Goal: Register for event/course

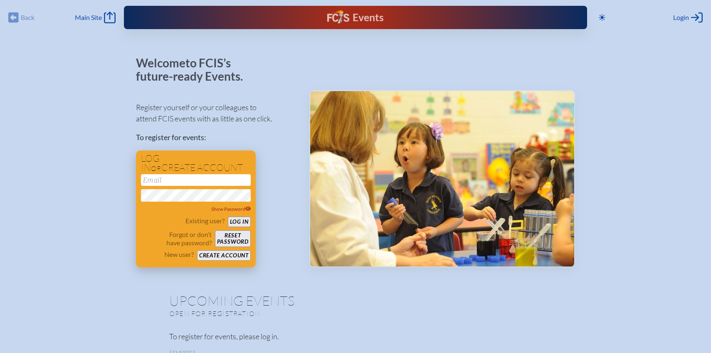
type input "[EMAIL_ADDRESS][DOMAIN_NAME]"
click at [241, 222] on button "Log in" at bounding box center [239, 222] width 23 height 10
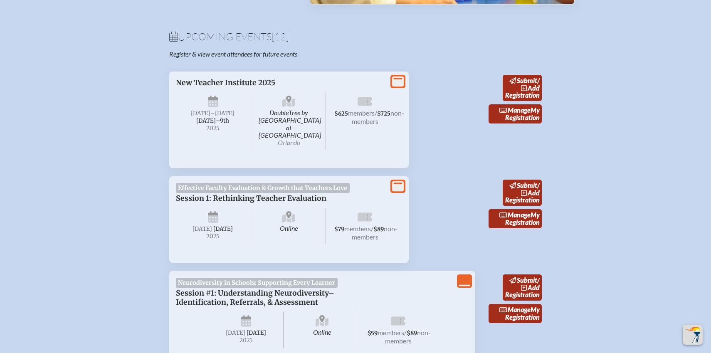
scroll to position [278, 0]
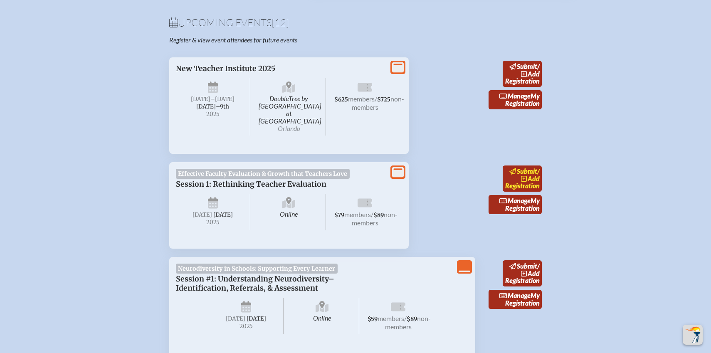
click at [523, 176] on icon at bounding box center [524, 179] width 6 height 6
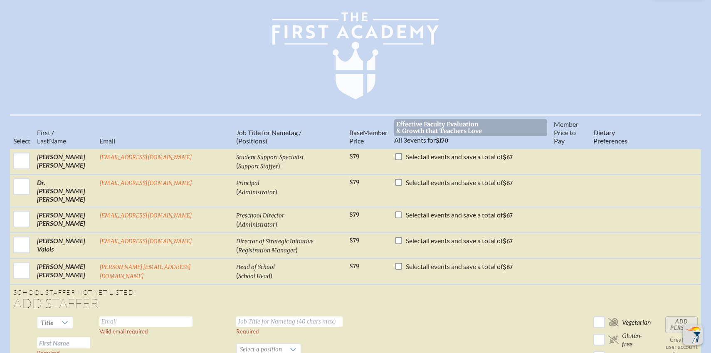
scroll to position [235, 0]
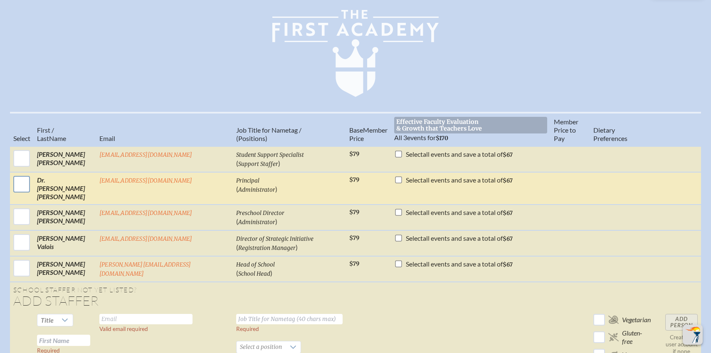
click at [32, 181] on input "checkbox" at bounding box center [21, 184] width 21 height 21
checkbox input "true"
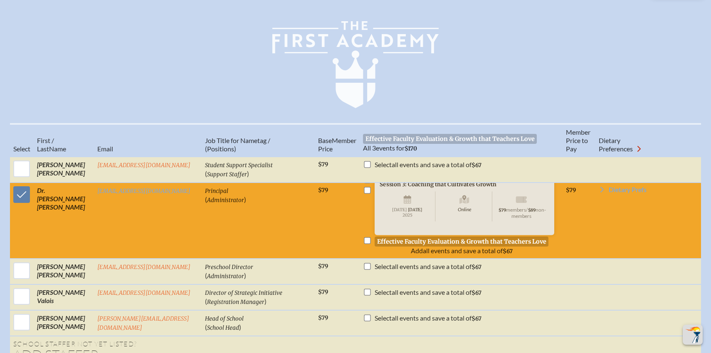
scroll to position [225, 0]
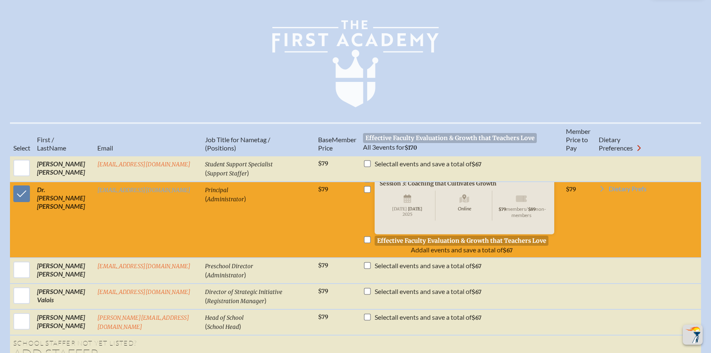
click at [363, 248] on li "Effective Faculty Evaluation & Growth that Teachers Love Add all events and sav…" at bounding box center [461, 245] width 196 height 18
click at [364, 243] on input "checkbox" at bounding box center [367, 239] width 7 height 7
checkbox input "true"
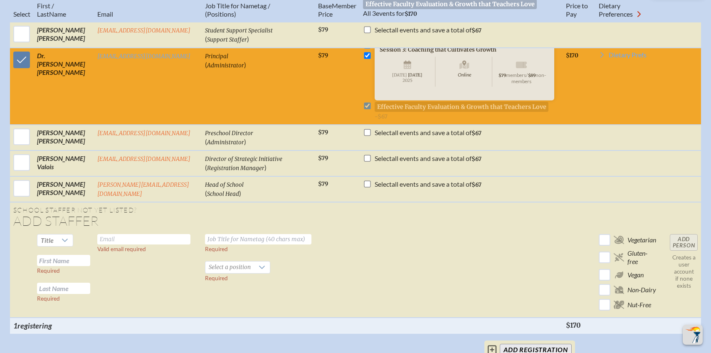
scroll to position [373, 0]
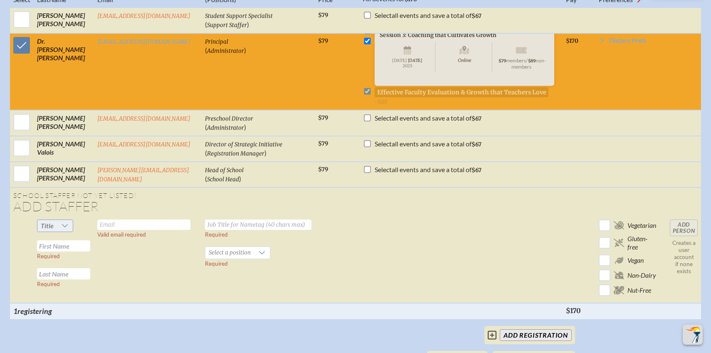
click at [65, 225] on icon at bounding box center [65, 225] width 7 height 7
click at [57, 256] on li "Mrs" at bounding box center [56, 255] width 36 height 12
click at [61, 249] on input "text" at bounding box center [63, 245] width 53 height 11
type input "[PERSON_NAME]"
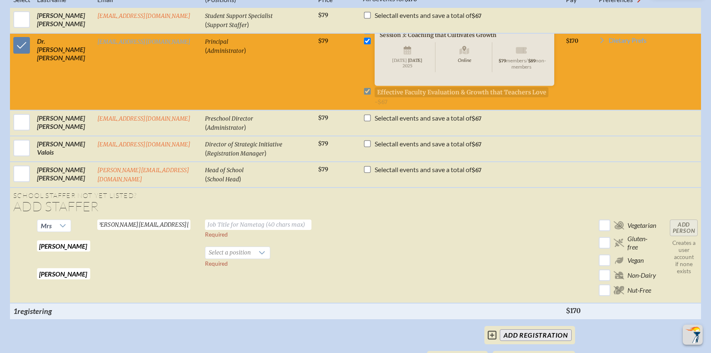
scroll to position [0, 7]
type input "[PERSON_NAME][EMAIL_ADDRESS][DOMAIN_NAME]"
type input "Assistant Head of School"
click at [219, 262] on label "Required" at bounding box center [216, 263] width 23 height 7
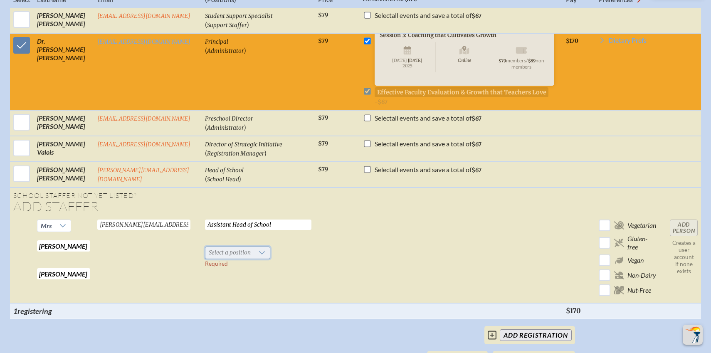
click at [227, 257] on span "Select a position" at bounding box center [229, 253] width 49 height 12
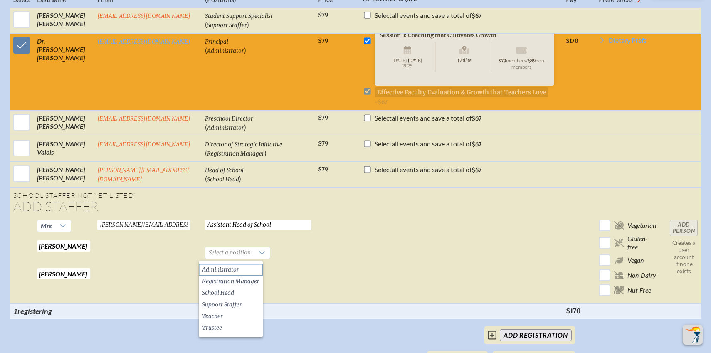
click at [238, 268] on span "Administrator" at bounding box center [220, 270] width 37 height 8
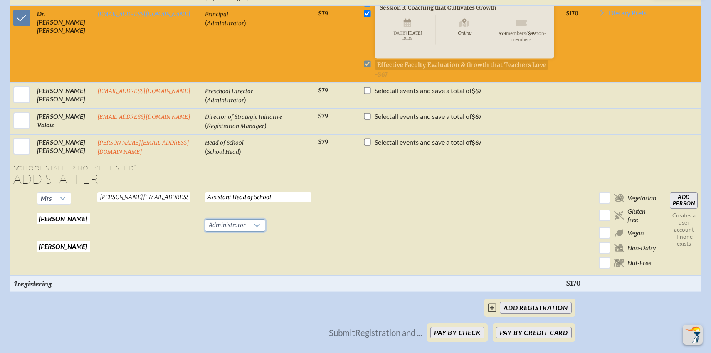
scroll to position [407, 0]
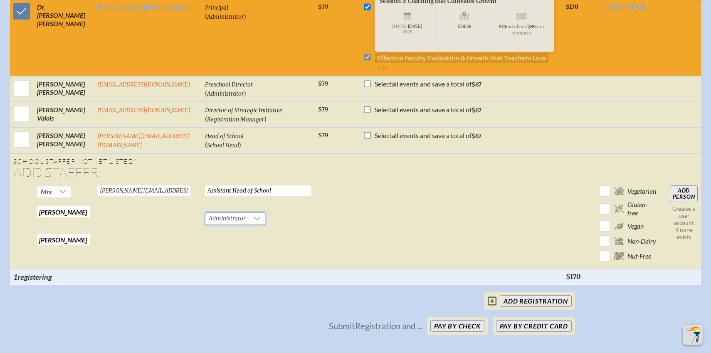
click at [682, 194] on input "Add Person" at bounding box center [683, 193] width 28 height 17
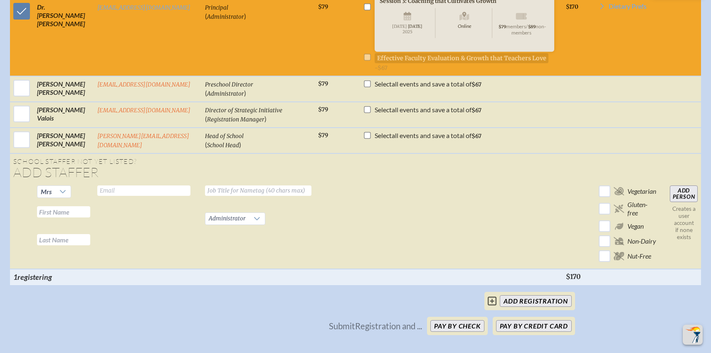
checkbox input "false"
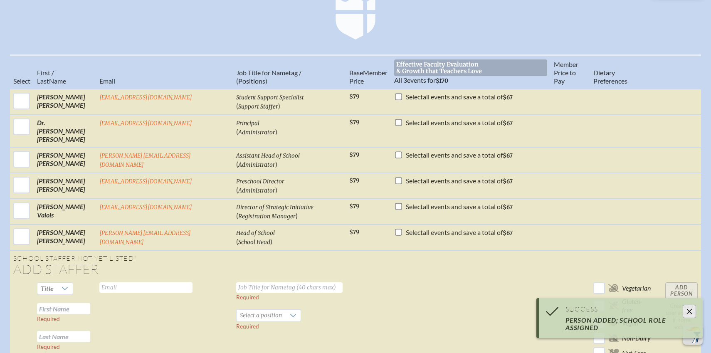
scroll to position [291, 0]
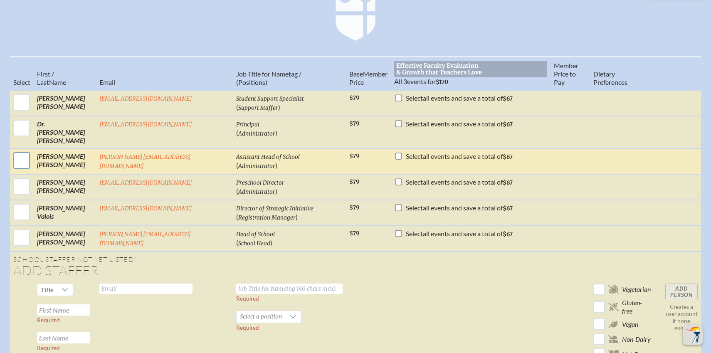
click at [23, 155] on input "checkbox" at bounding box center [21, 160] width 21 height 21
checkbox input "true"
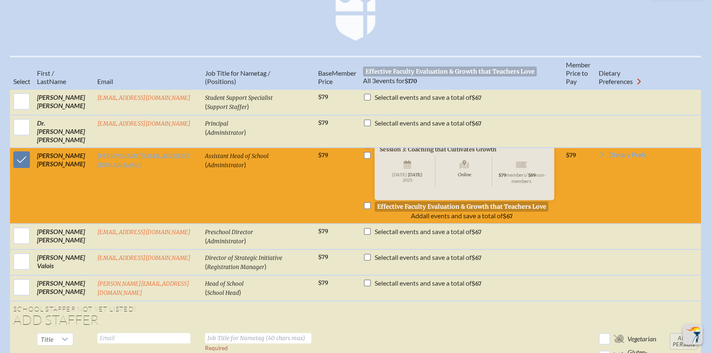
click at [364, 204] on input "checkbox" at bounding box center [367, 205] width 7 height 7
checkbox input "true"
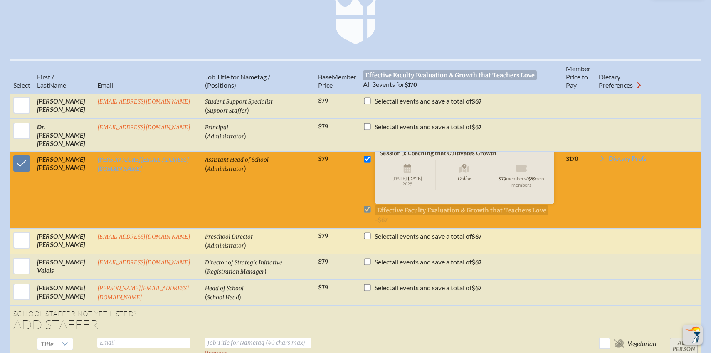
scroll to position [281, 0]
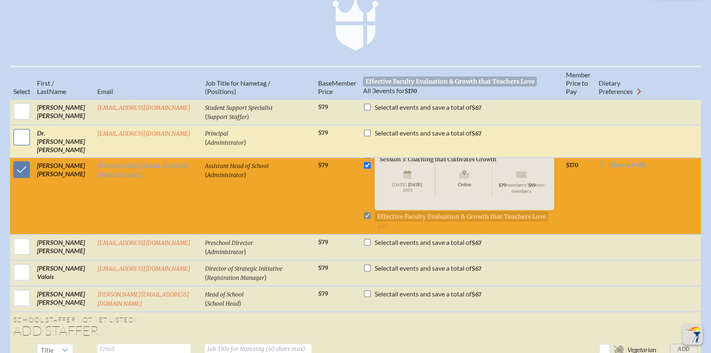
click at [18, 143] on input "checkbox" at bounding box center [21, 137] width 21 height 21
checkbox input "true"
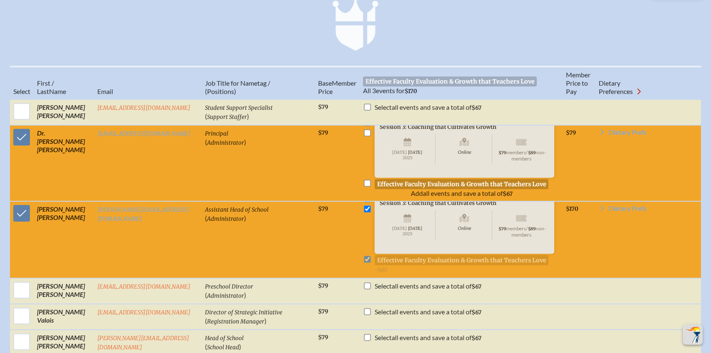
click at [364, 186] on input "checkbox" at bounding box center [367, 183] width 7 height 7
checkbox input "true"
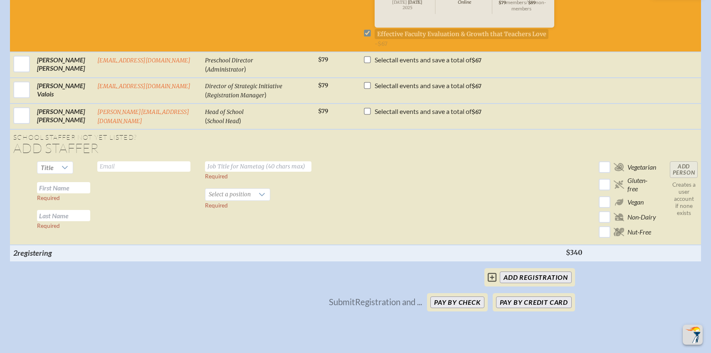
scroll to position [509, 0]
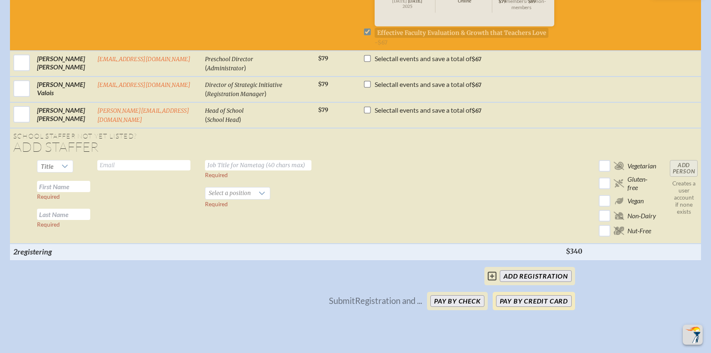
click at [520, 301] on button "Pay by Credit Card" at bounding box center [534, 301] width 76 height 12
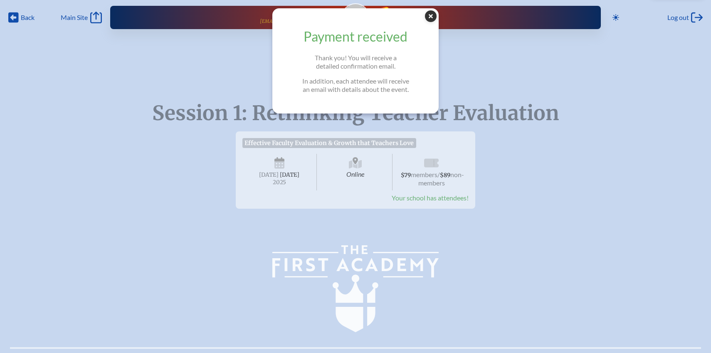
click at [429, 17] on icon "Close Popup" at bounding box center [431, 16] width 12 height 12
